Goal: Task Accomplishment & Management: Complete application form

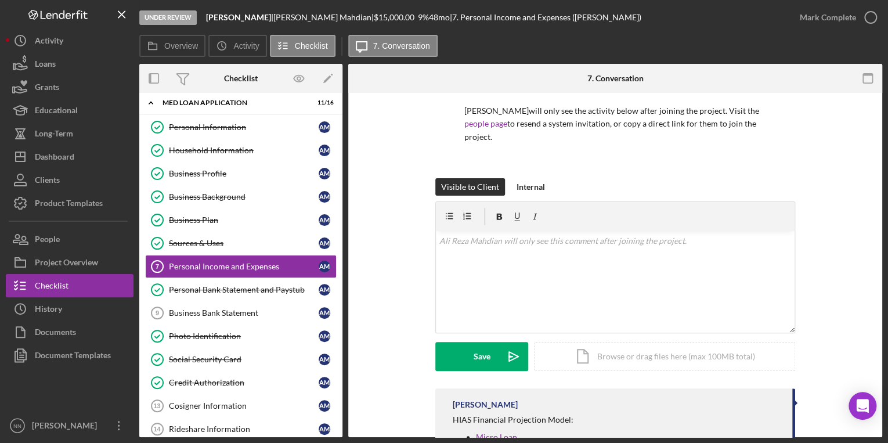
scroll to position [187, 0]
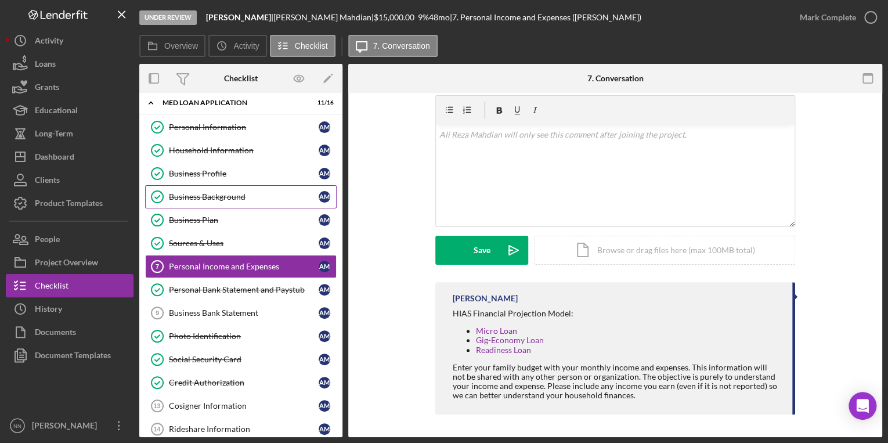
click at [226, 193] on div "Business Background" at bounding box center [244, 196] width 150 height 9
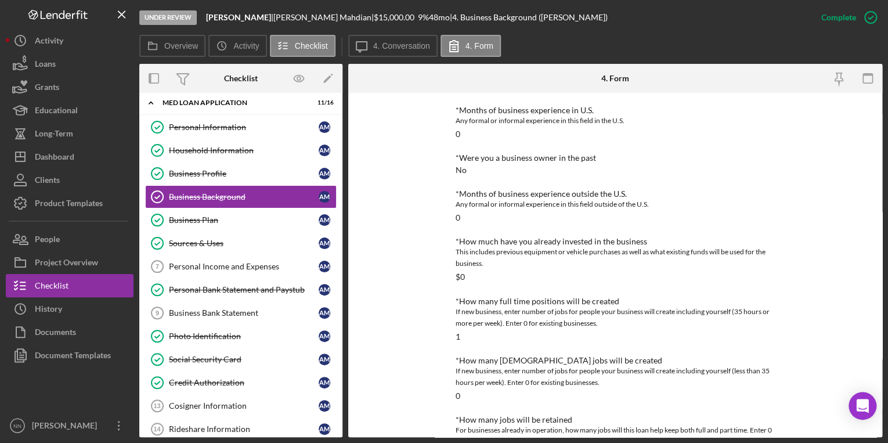
scroll to position [420, 0]
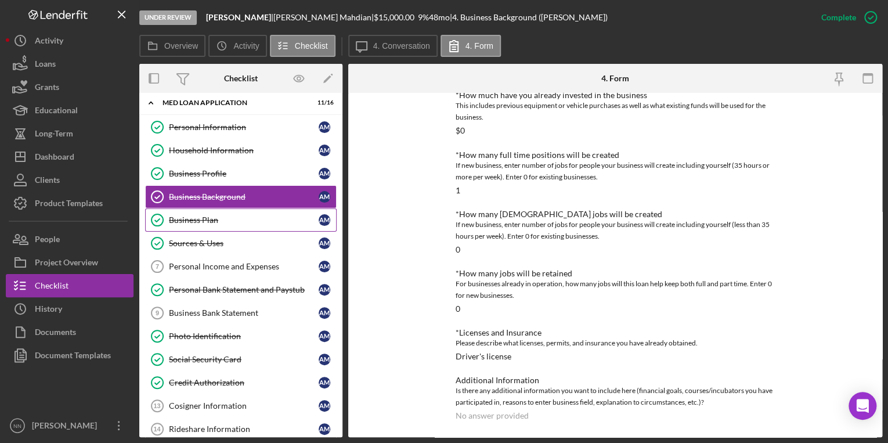
click at [237, 218] on div "Business Plan" at bounding box center [244, 219] width 150 height 9
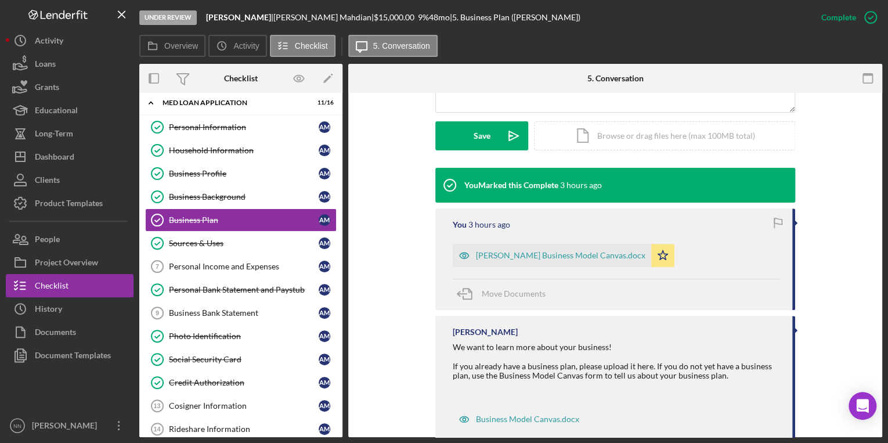
scroll to position [329, 0]
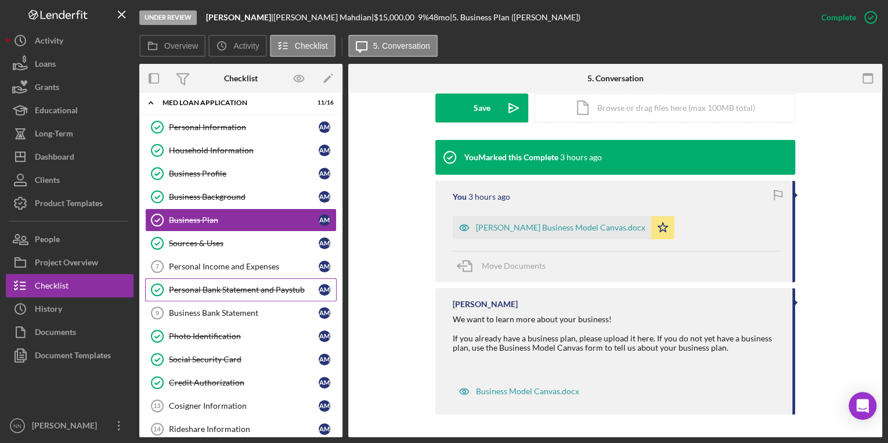
click at [224, 287] on div "Personal Bank Statement and Paystub" at bounding box center [244, 289] width 150 height 9
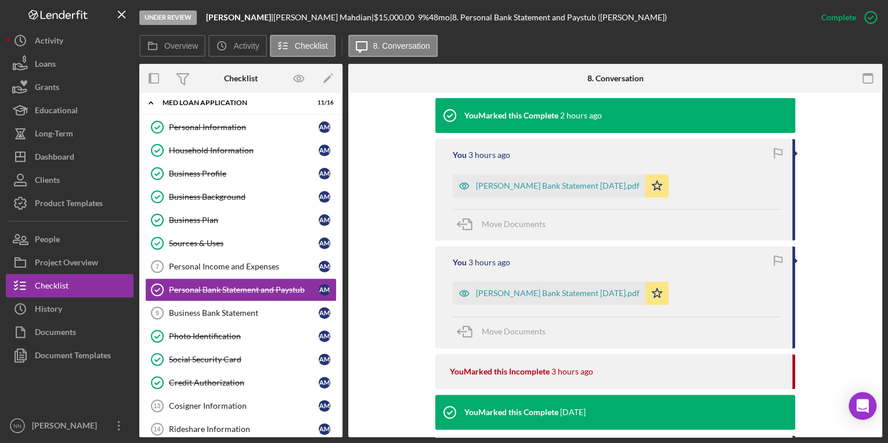
scroll to position [139, 0]
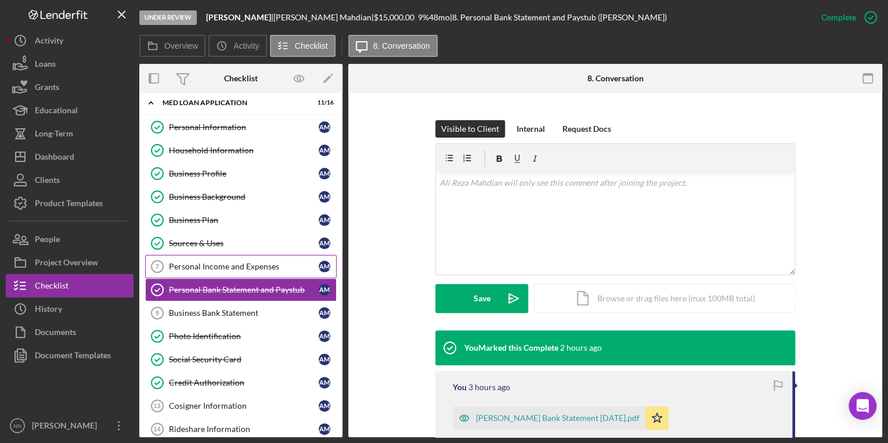
click at [251, 274] on link "Personal Income and Expenses 7 Personal Income and Expenses A M" at bounding box center [240, 266] width 191 height 23
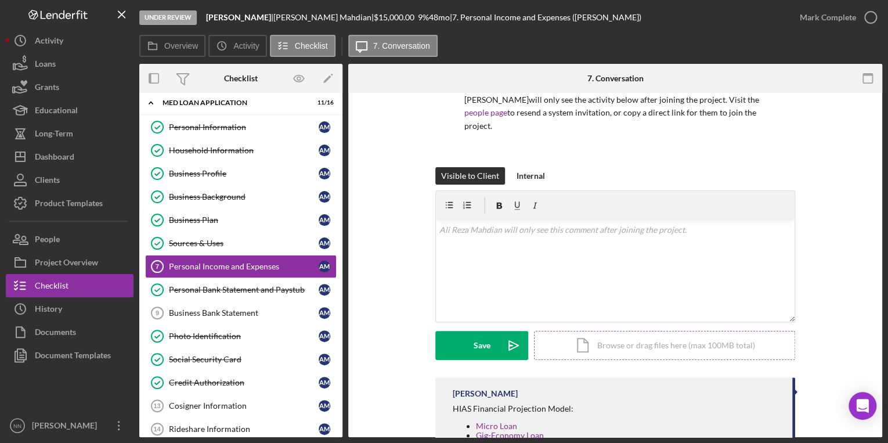
scroll to position [187, 0]
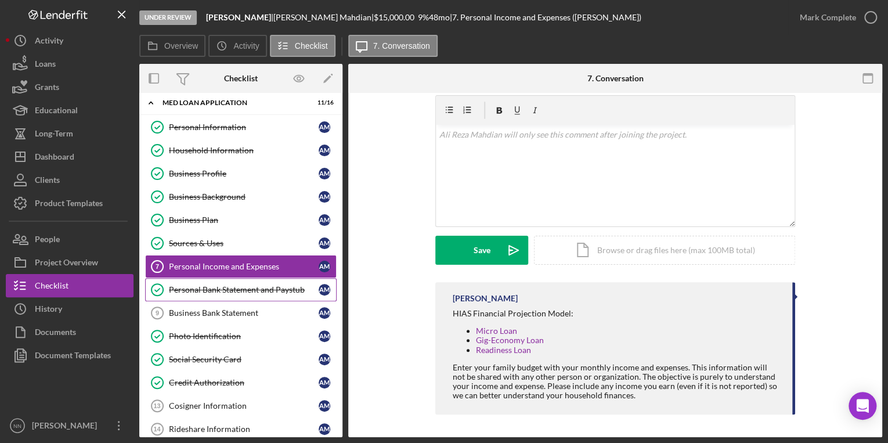
click at [246, 285] on div "Personal Bank Statement and Paystub" at bounding box center [244, 289] width 150 height 9
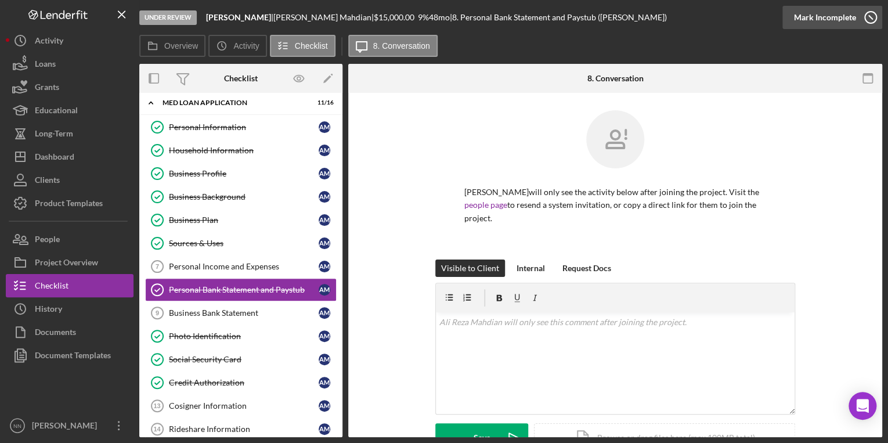
click at [866, 11] on icon "button" at bounding box center [870, 17] width 29 height 29
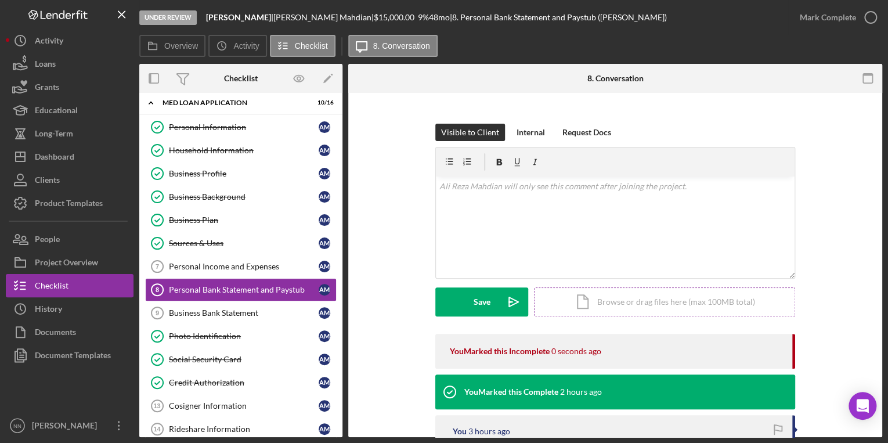
scroll to position [139, 0]
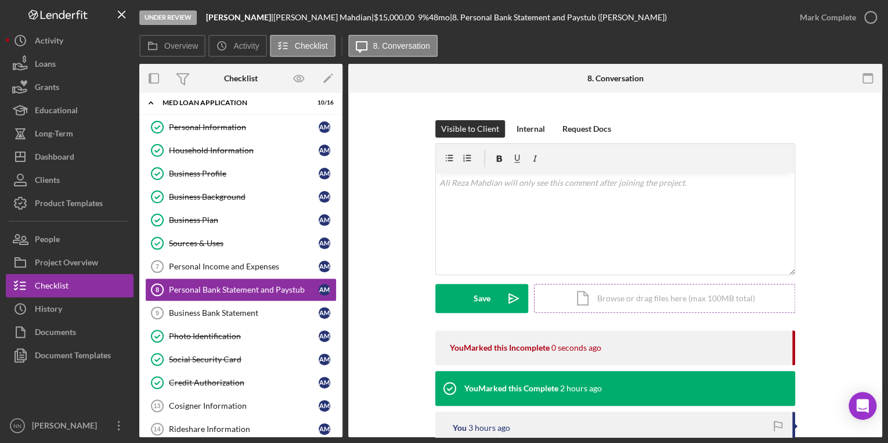
click at [652, 304] on div "Icon/Document Browse or drag files here (max 100MB total) Tap to choose files o…" at bounding box center [664, 298] width 261 height 29
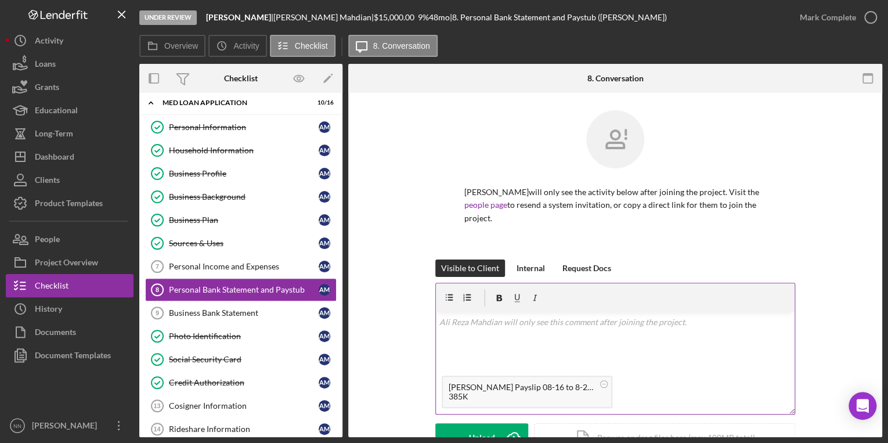
scroll to position [93, 0]
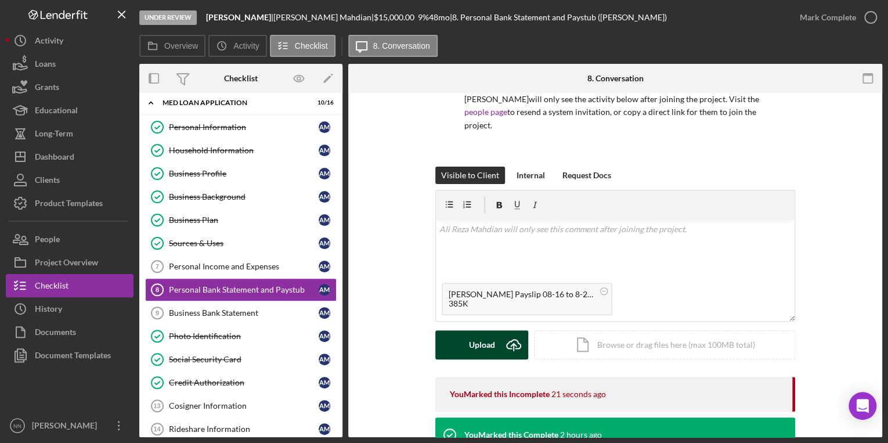
click at [456, 345] on button "Upload Icon/Upload" at bounding box center [481, 344] width 93 height 29
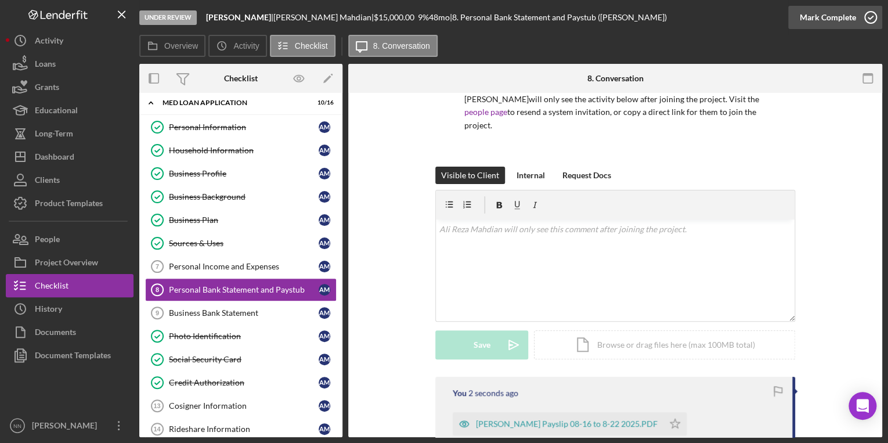
click at [864, 14] on icon "button" at bounding box center [870, 17] width 29 height 29
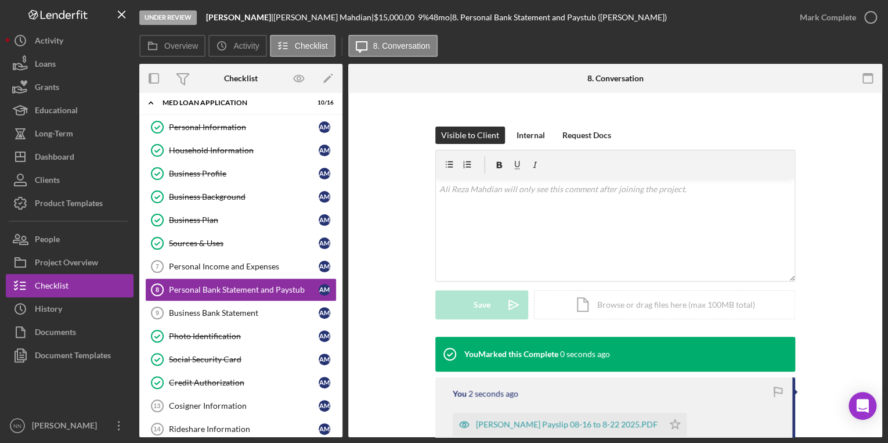
scroll to position [278, 0]
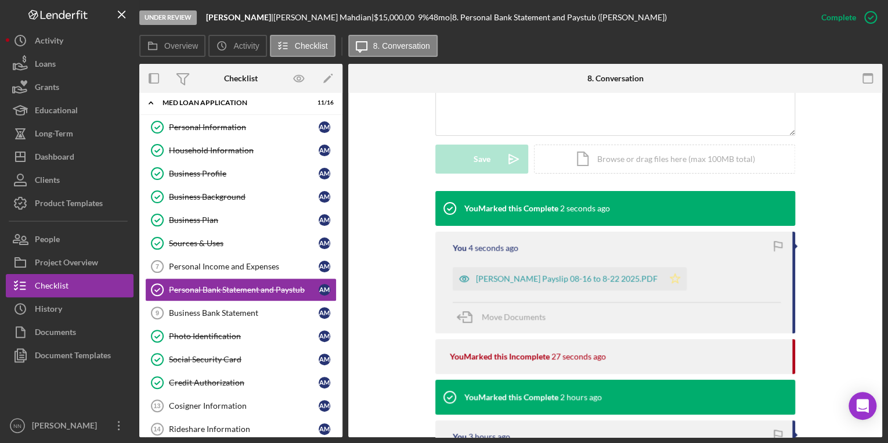
click at [670, 278] on polygon "button" at bounding box center [675, 277] width 10 height 9
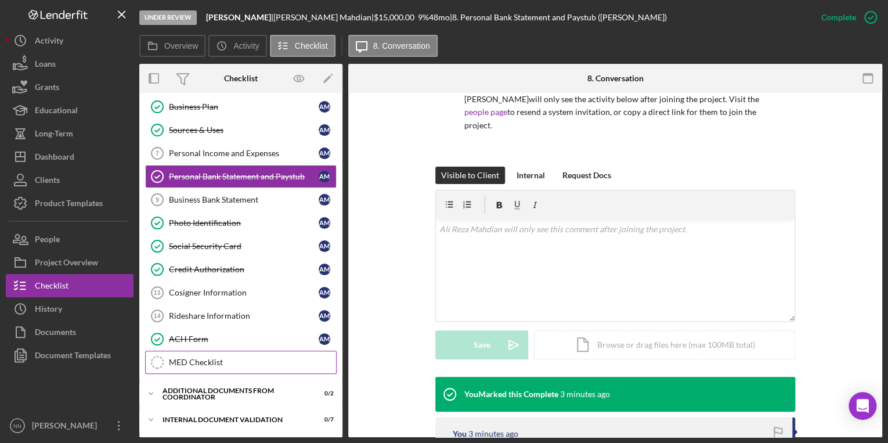
scroll to position [146, 0]
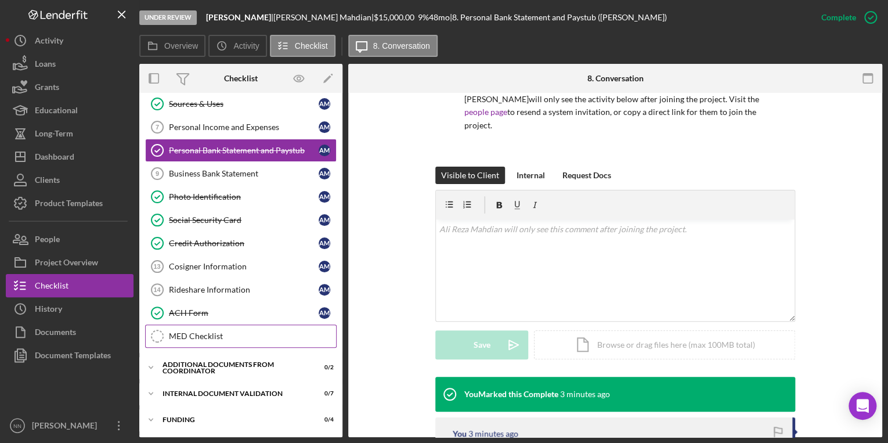
drag, startPoint x: 233, startPoint y: 328, endPoint x: 241, endPoint y: 324, distance: 9.4
click at [234, 331] on div "MED Checklist" at bounding box center [252, 335] width 167 height 9
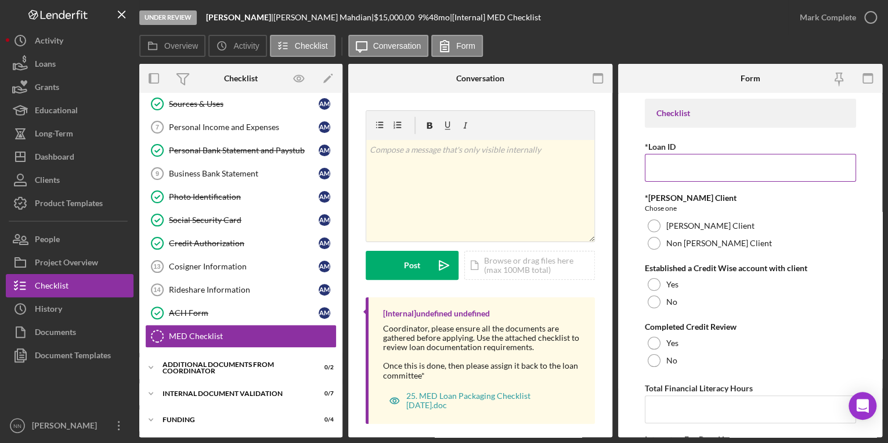
paste input "07062025 07192025"
type input "07062025 07192025"
drag, startPoint x: 673, startPoint y: 169, endPoint x: 604, endPoint y: 170, distance: 69.0
click at [604, 170] on div "Overview Internal Workflow Stage Under Review Icon/Dropdown Arrow Archive (can …" at bounding box center [510, 250] width 742 height 373
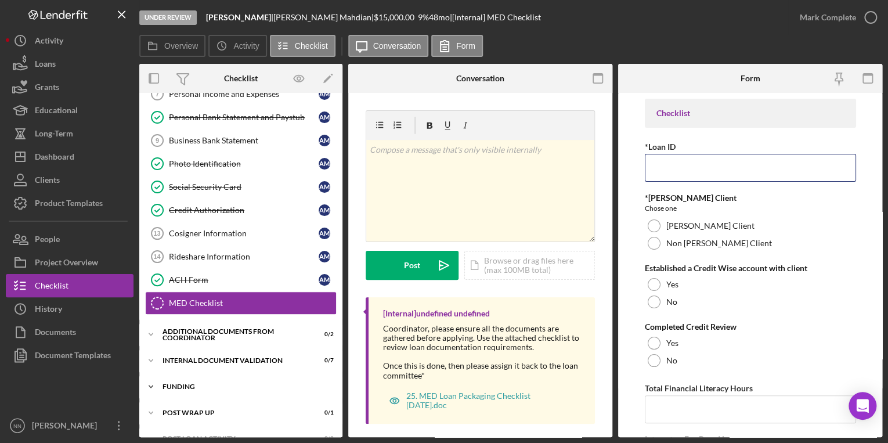
scroll to position [220, 0]
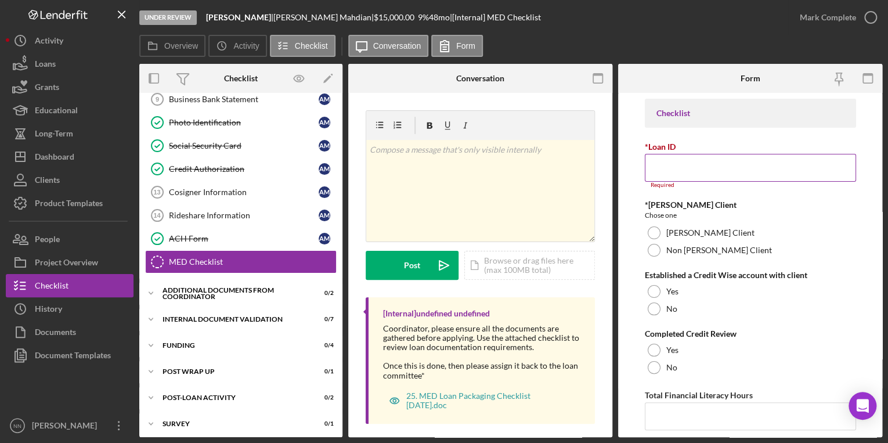
paste input "CRRA2510"
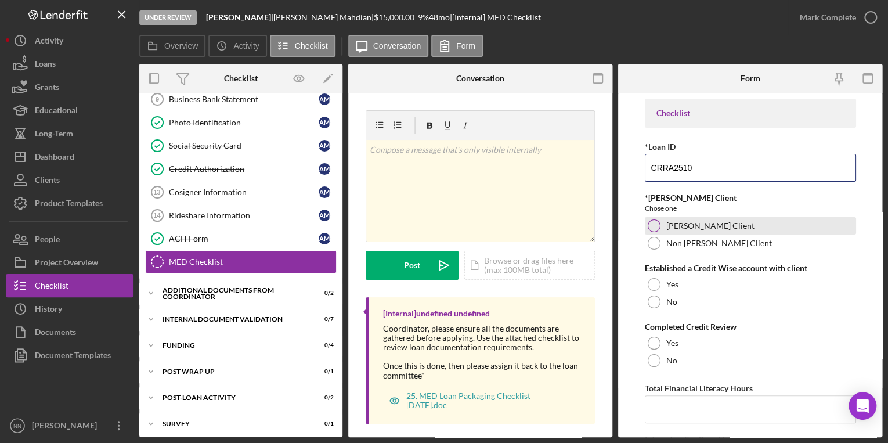
type input "CRRA2510"
click at [733, 229] on div "ORR Client" at bounding box center [749, 225] width 211 height 17
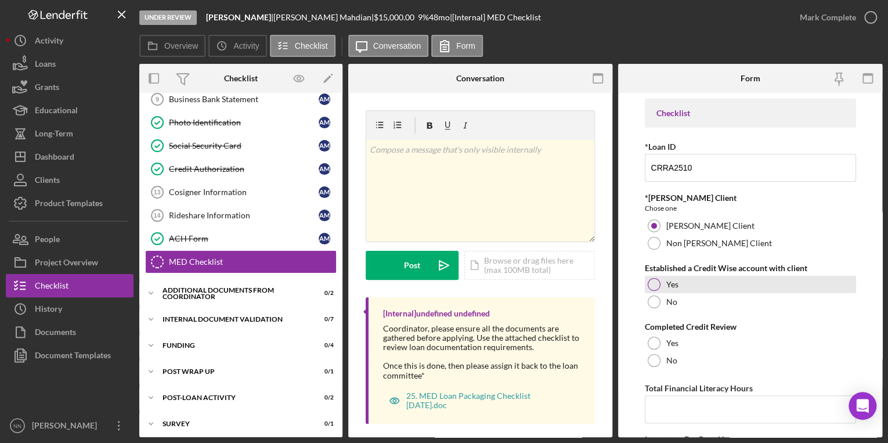
click at [693, 286] on div "Yes" at bounding box center [749, 284] width 211 height 17
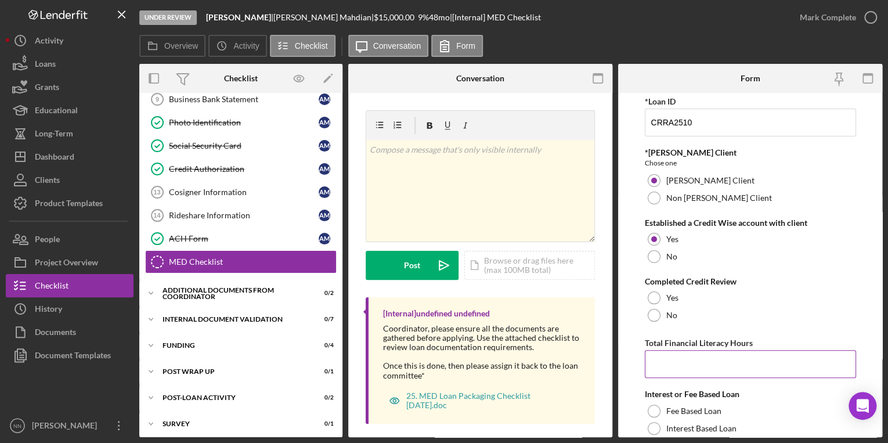
scroll to position [139, 0]
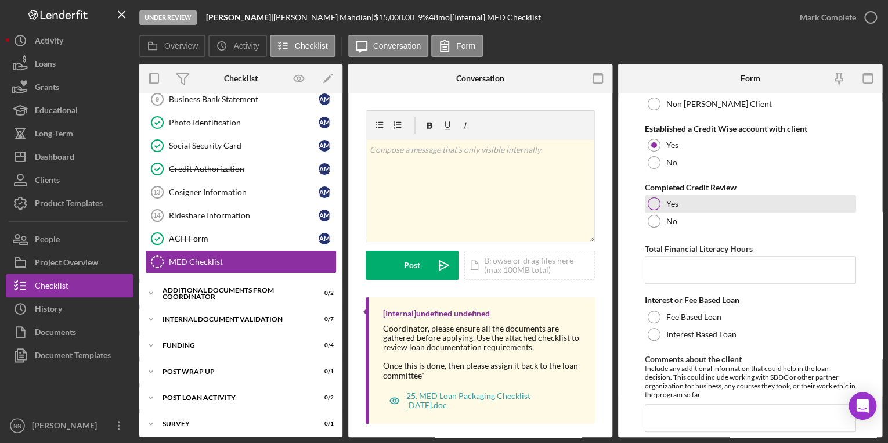
click at [664, 198] on div "Yes" at bounding box center [749, 203] width 211 height 17
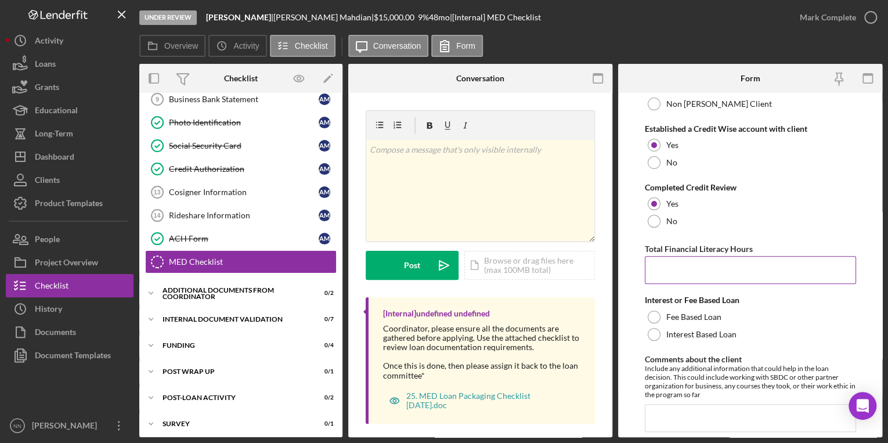
click at [745, 264] on input "Total Financial Literacy Hours" at bounding box center [749, 270] width 211 height 28
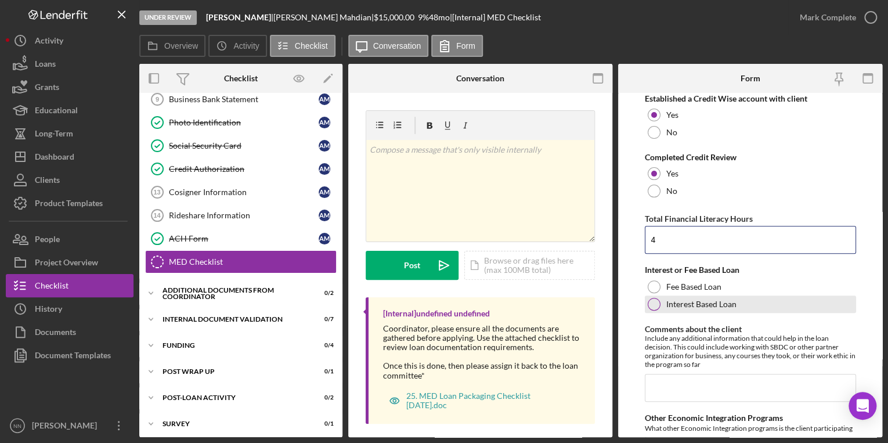
scroll to position [186, 0]
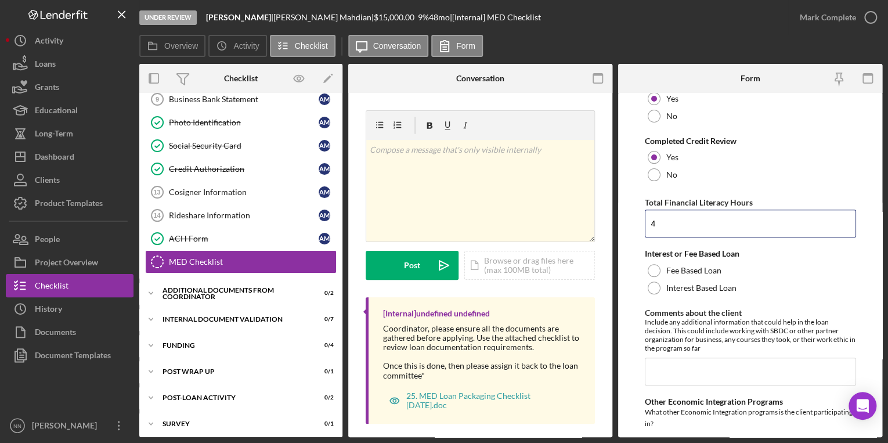
type input "4"
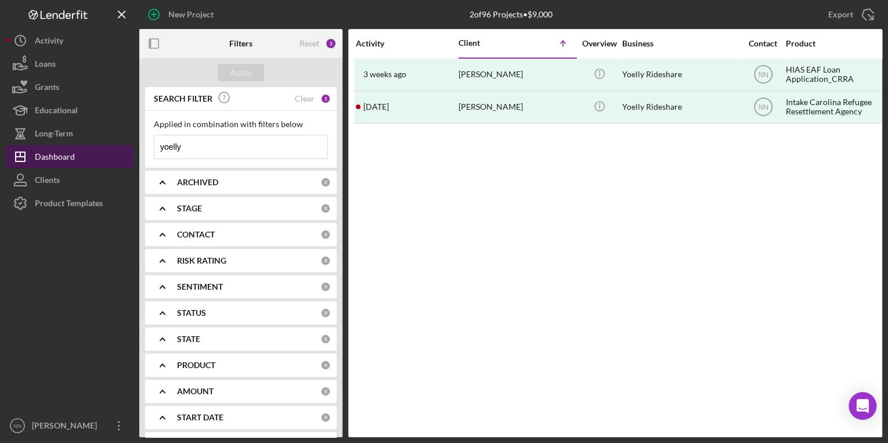
drag, startPoint x: 212, startPoint y: 149, endPoint x: 111, endPoint y: 148, distance: 100.4
click at [111, 148] on div "New Project 2 of 96 Projects • $9,000 yoelly Export Icon/Export Filters Reset 1…" at bounding box center [444, 218] width 876 height 437
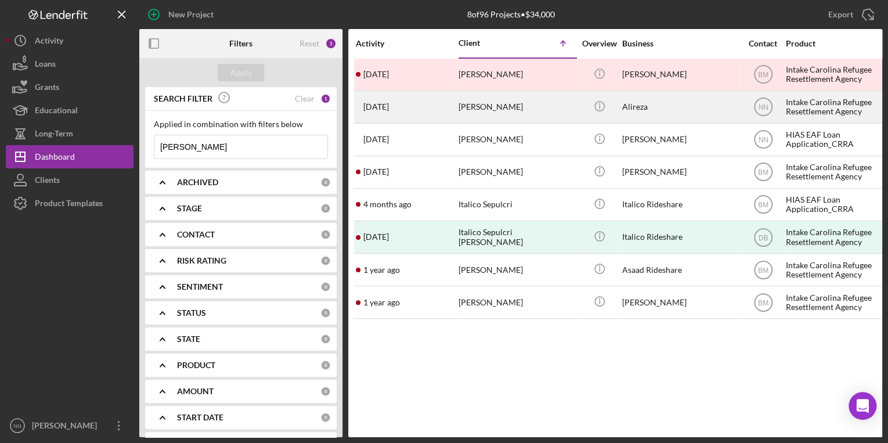
type input "[PERSON_NAME]"
click at [520, 109] on div "[PERSON_NAME]" at bounding box center [516, 107] width 116 height 31
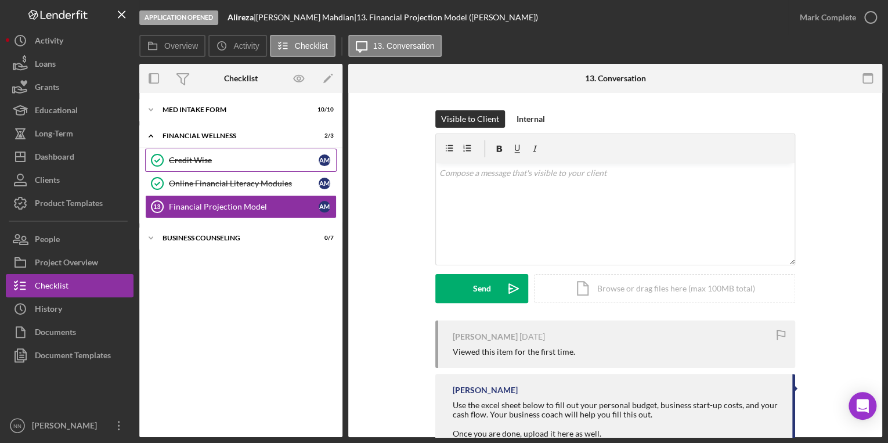
click at [216, 162] on div "Credit Wise" at bounding box center [244, 159] width 150 height 9
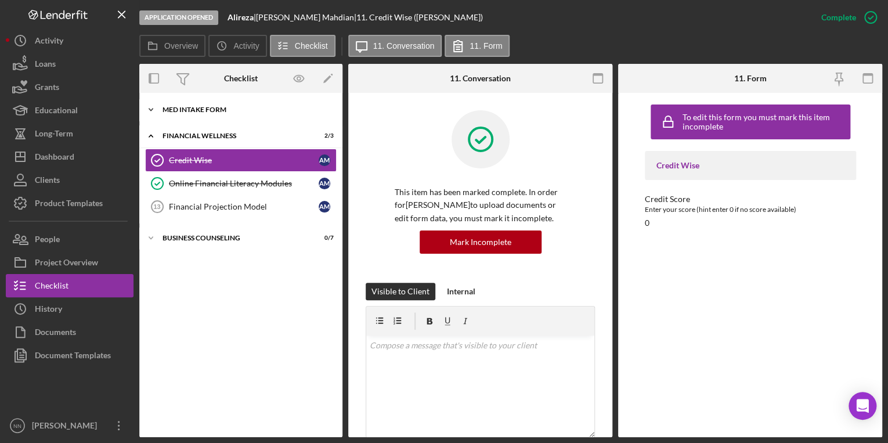
click at [230, 115] on div "Icon/Expander MED Intake Form 10 / 10" at bounding box center [240, 109] width 203 height 23
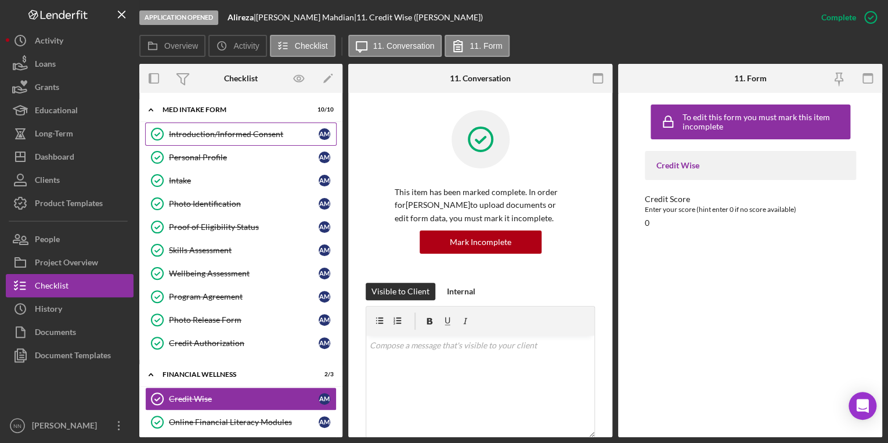
click at [219, 137] on div "Introduction/Informed Consent" at bounding box center [244, 133] width 150 height 9
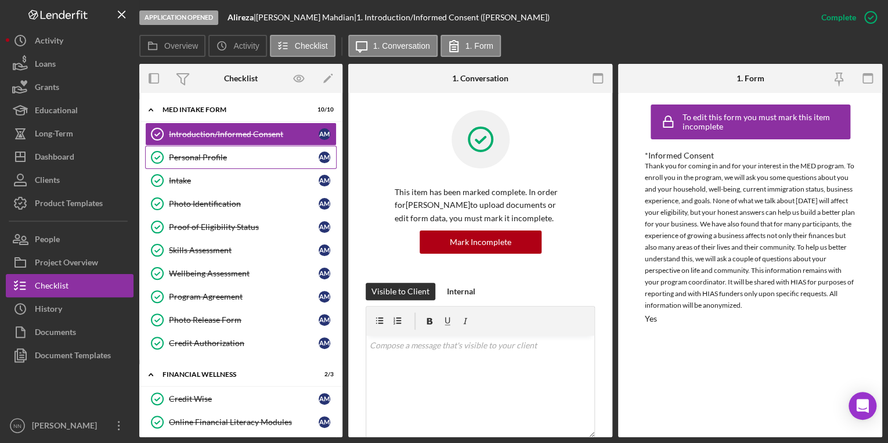
click at [220, 155] on div "Personal Profile" at bounding box center [244, 157] width 150 height 9
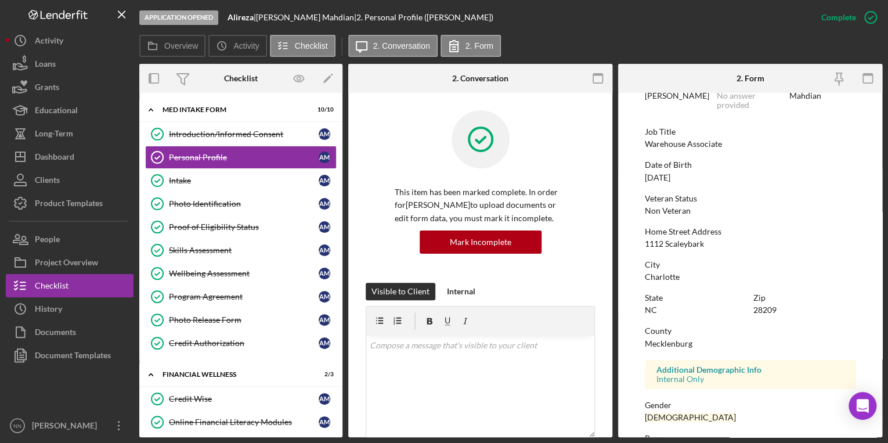
scroll to position [139, 0]
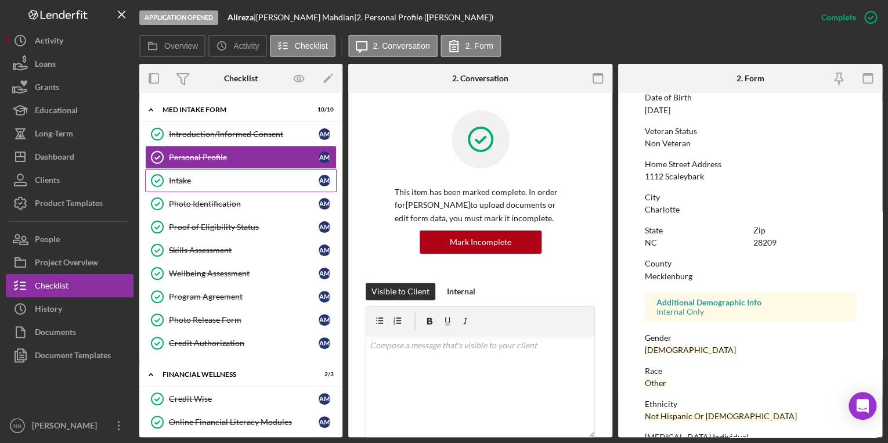
click at [262, 179] on div "Intake" at bounding box center [244, 180] width 150 height 9
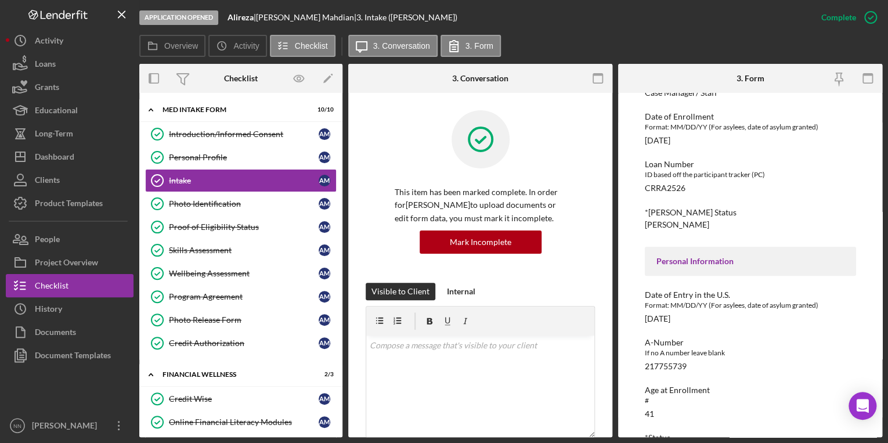
scroll to position [139, 0]
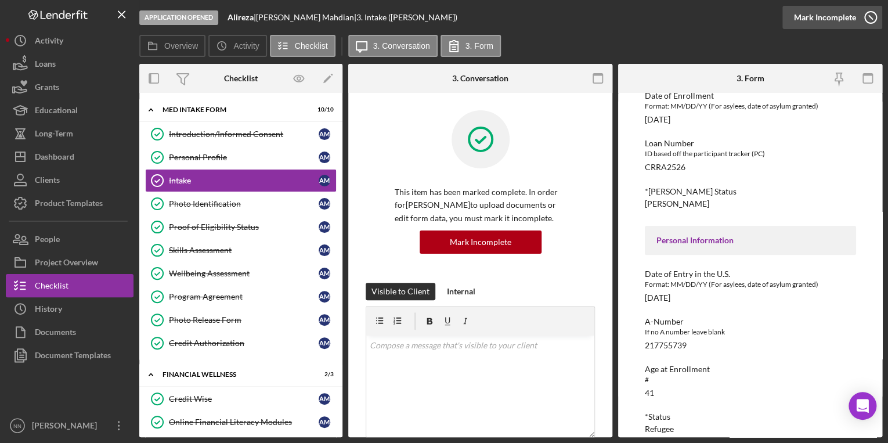
click at [866, 19] on icon "button" at bounding box center [870, 17] width 29 height 29
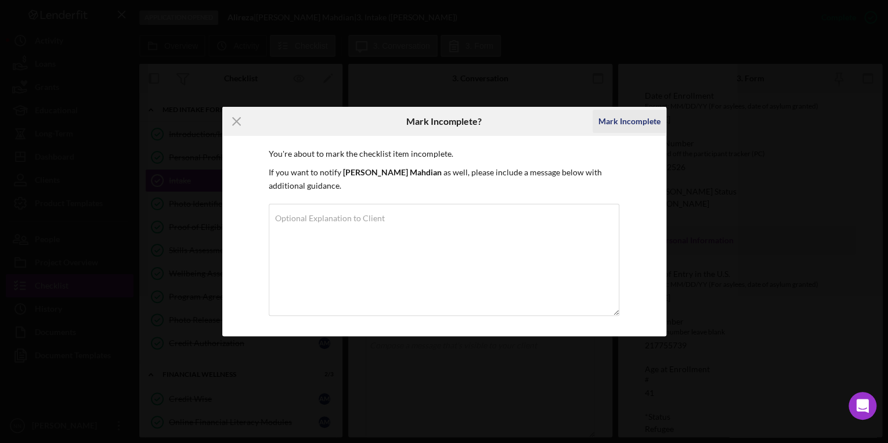
click at [613, 111] on div "Mark Incomplete" at bounding box center [629, 121] width 62 height 23
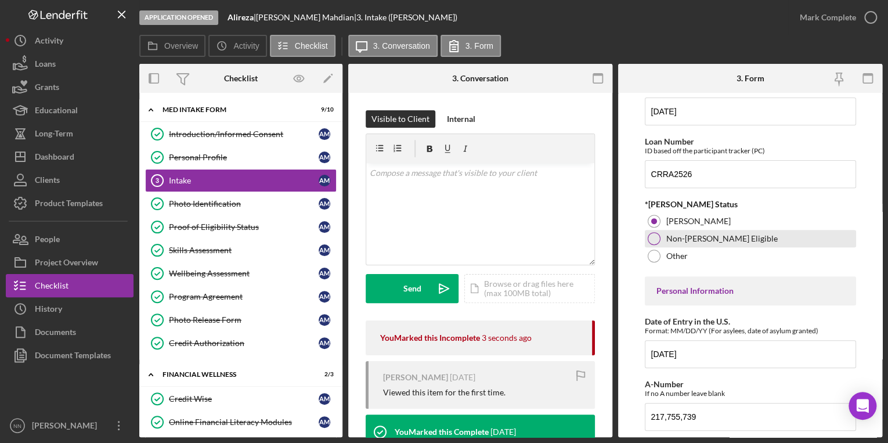
scroll to position [186, 0]
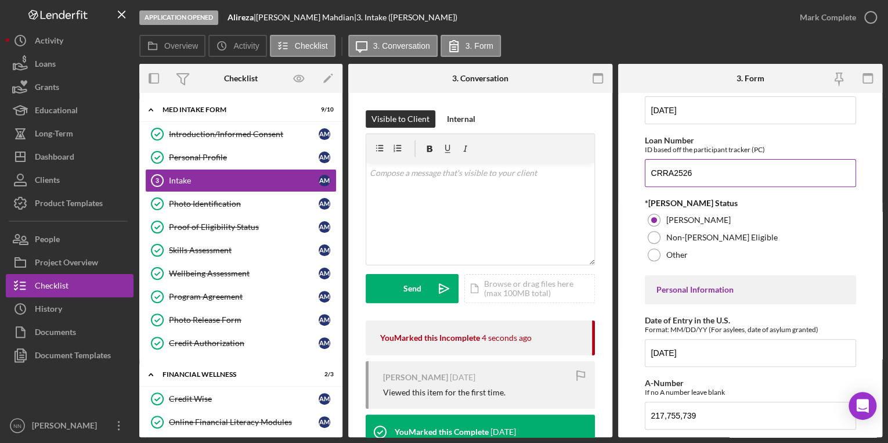
drag, startPoint x: 706, startPoint y: 186, endPoint x: 737, endPoint y: 181, distance: 31.7
click at [639, 182] on form "Affiliate Office How did you hear about the program? Other Program Participant …" at bounding box center [750, 265] width 264 height 344
paste input "10"
type input "CRRA2510"
click at [861, 21] on icon "button" at bounding box center [870, 17] width 29 height 29
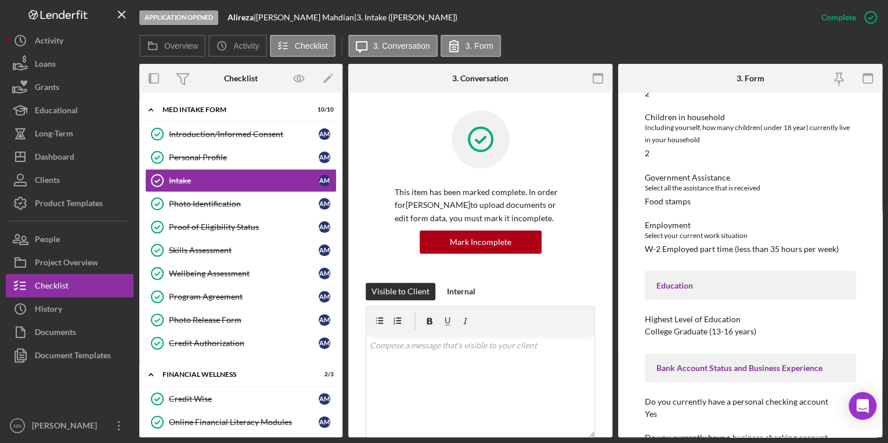
scroll to position [1197, 0]
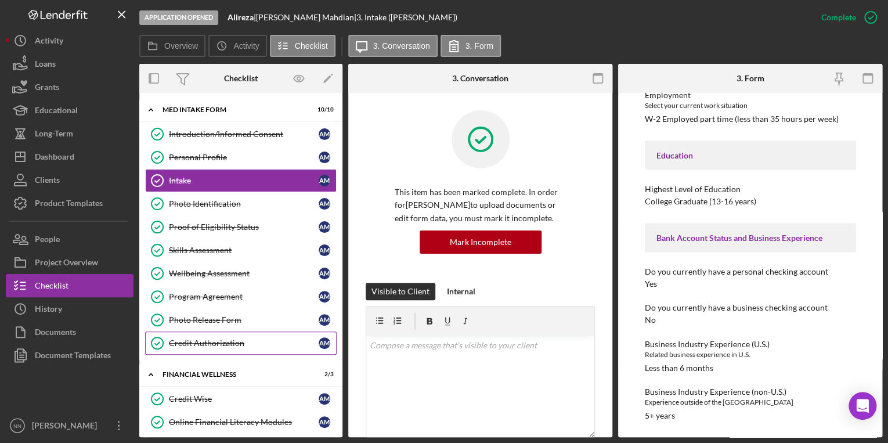
click at [218, 338] on div "Credit Authorization" at bounding box center [244, 342] width 150 height 9
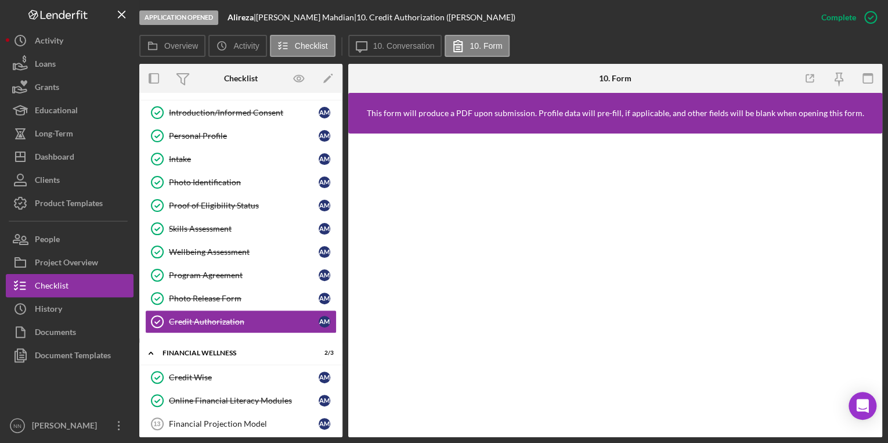
scroll to position [53, 0]
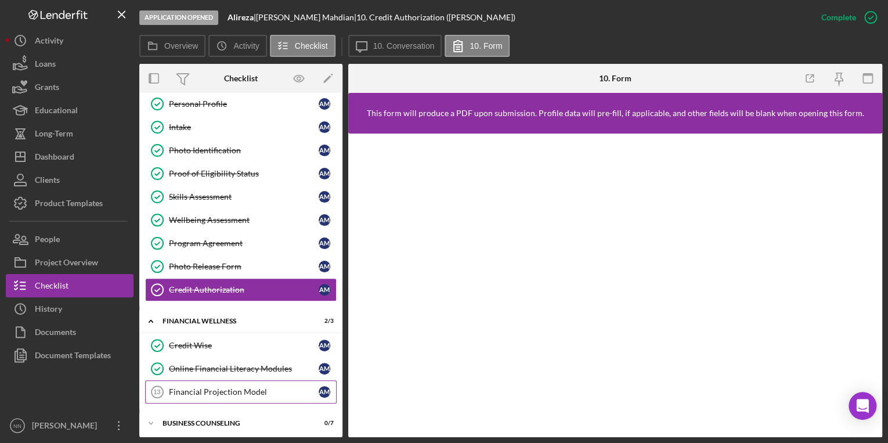
click at [215, 390] on div "Financial Projection Model" at bounding box center [244, 391] width 150 height 9
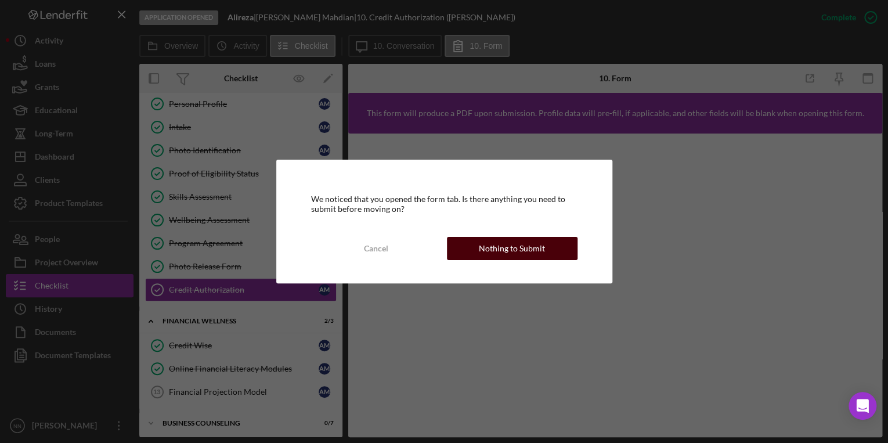
click at [471, 239] on button "Nothing to Submit" at bounding box center [512, 248] width 131 height 23
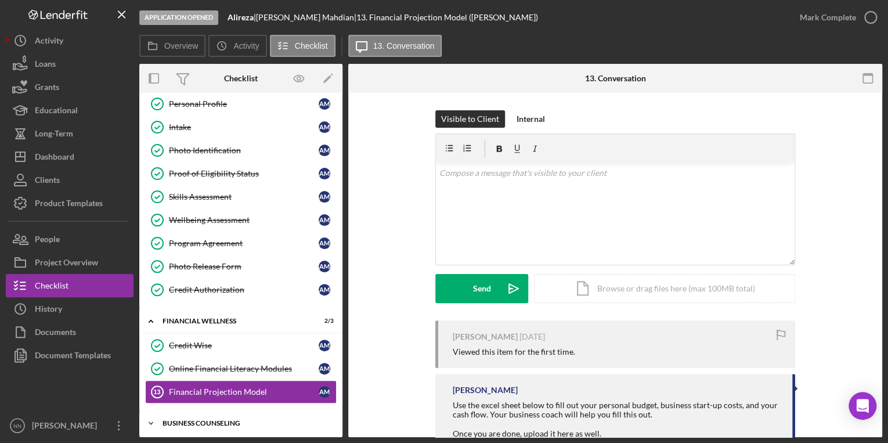
click at [176, 419] on div "Business Counseling" at bounding box center [244, 422] width 165 height 7
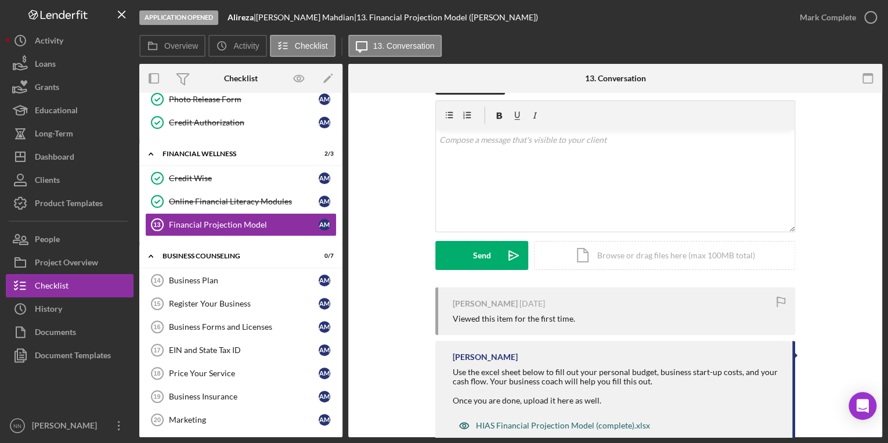
scroll to position [67, 0]
